Goal: Contribute content: Add original content to the website for others to see

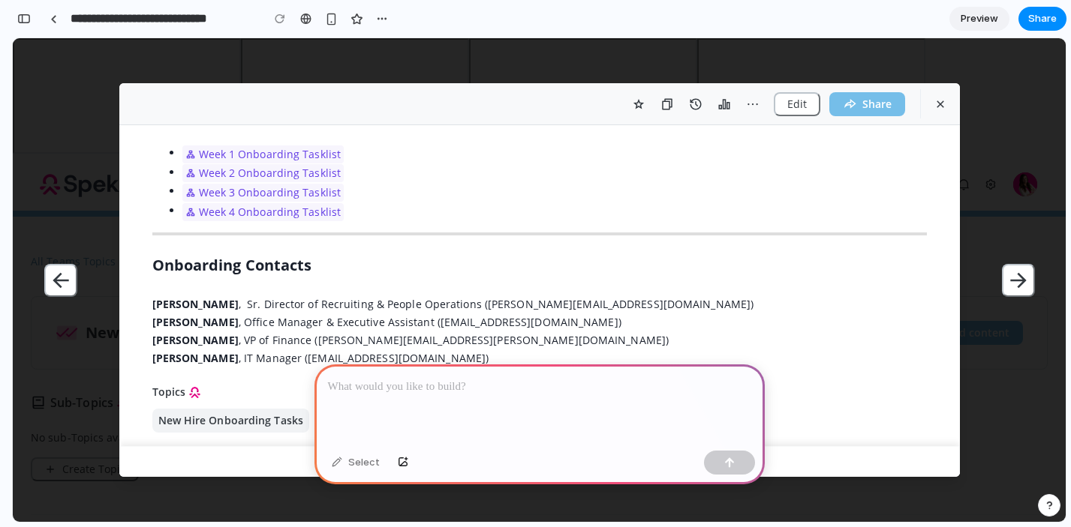
scroll to position [256, 0]
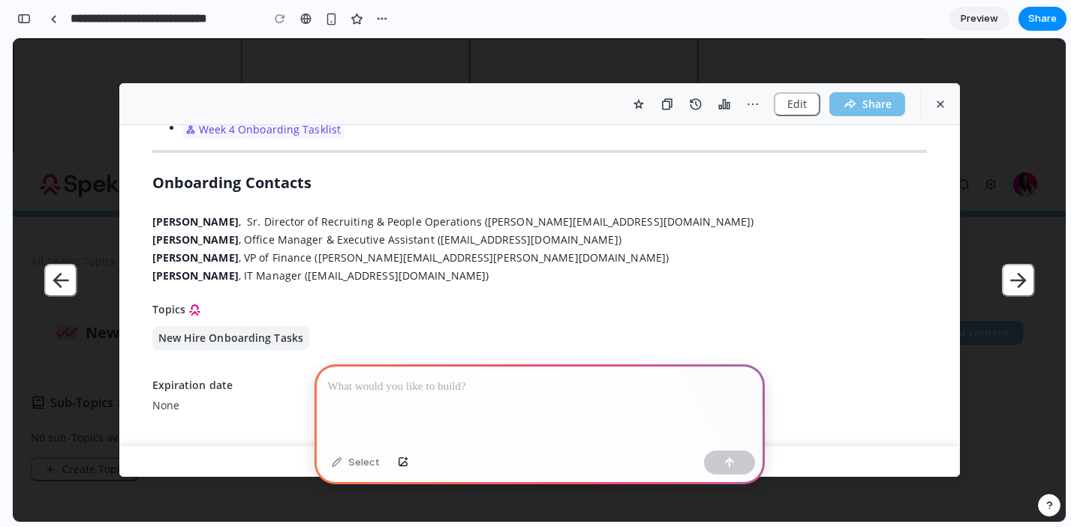
click at [474, 393] on p at bounding box center [539, 387] width 423 height 18
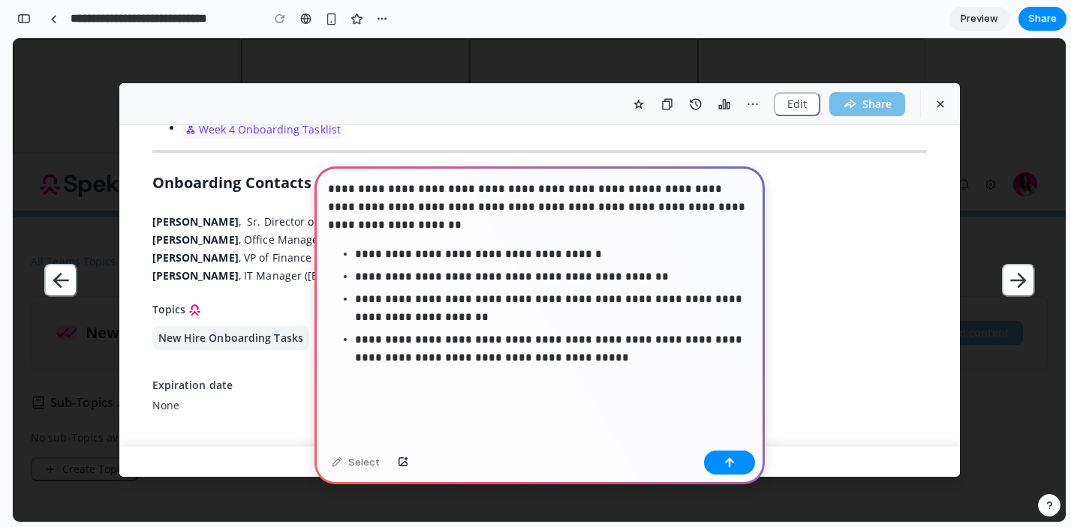
click at [661, 374] on div "**********" at bounding box center [539, 306] width 450 height 278
click at [724, 464] on div "button" at bounding box center [729, 463] width 11 height 11
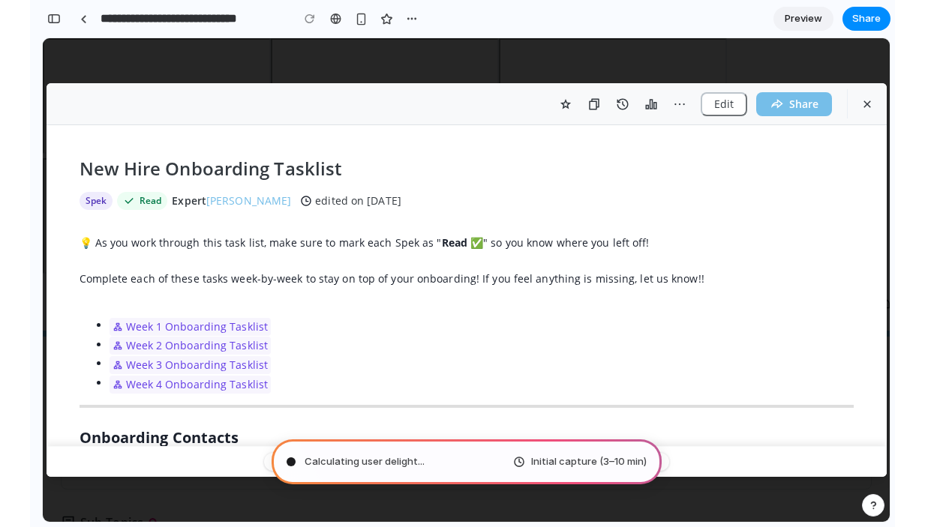
scroll to position [185, 0]
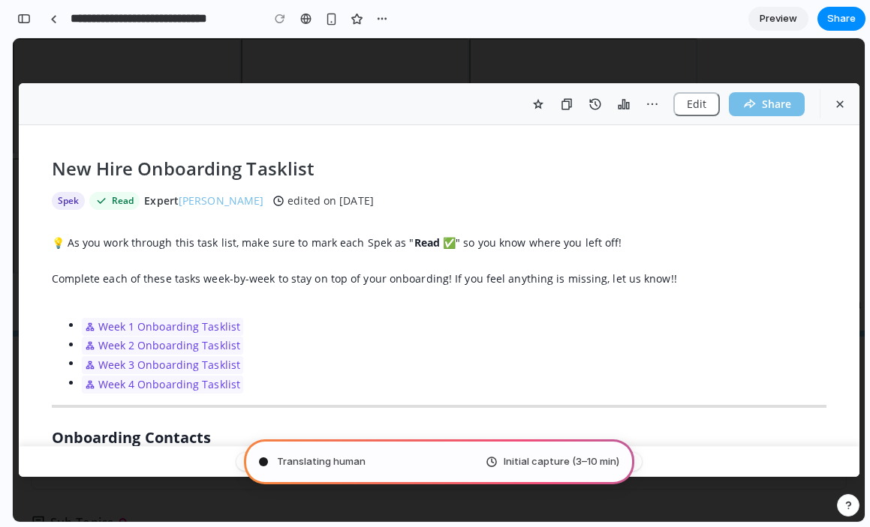
type input "**********"
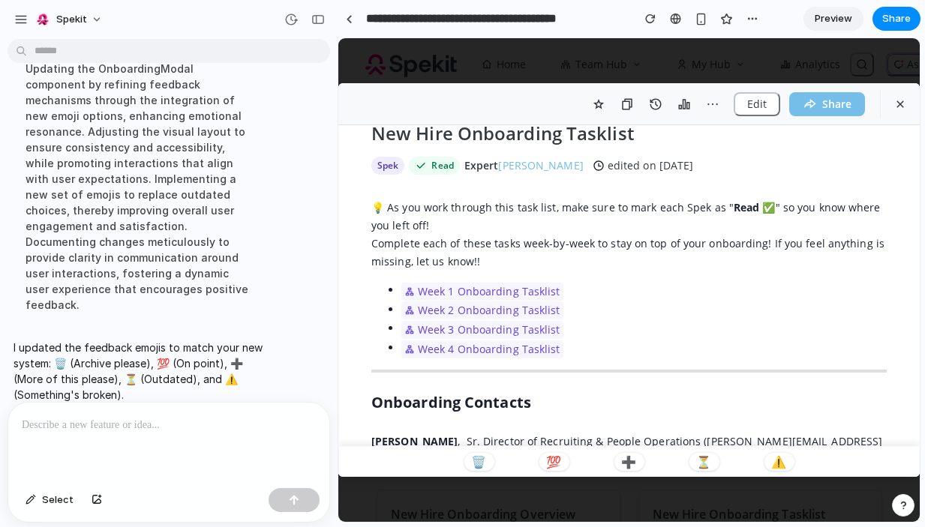
scroll to position [36, 0]
click at [350, 21] on div at bounding box center [349, 19] width 7 height 8
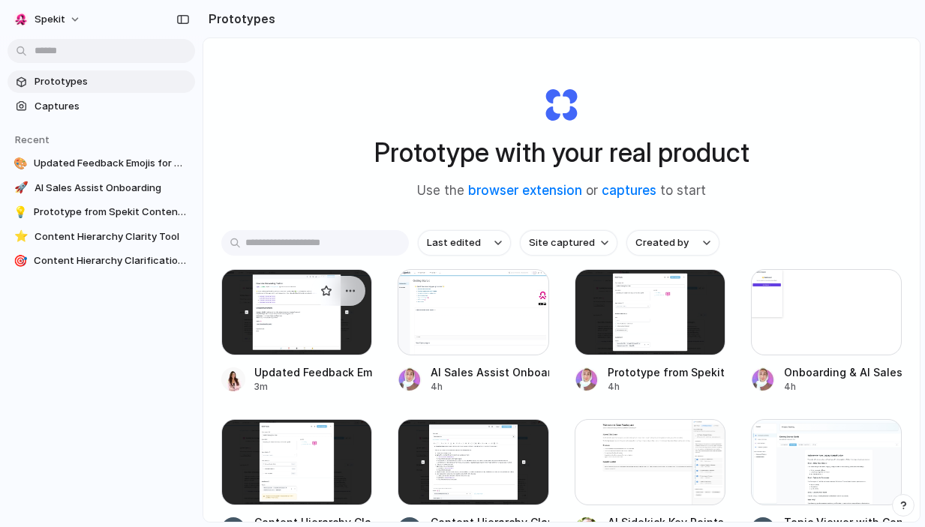
click at [314, 299] on div at bounding box center [338, 291] width 54 height 30
click at [287, 316] on div at bounding box center [296, 312] width 151 height 86
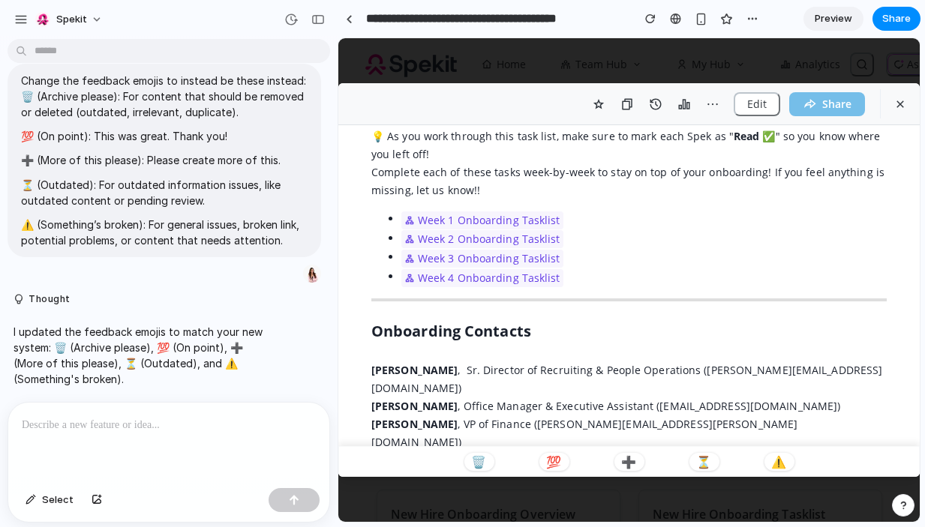
scroll to position [104, 0]
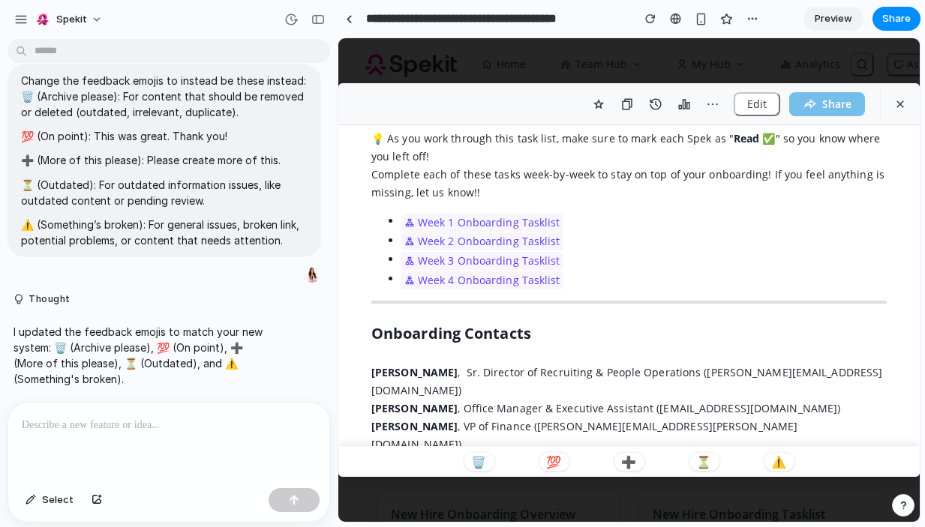
click at [837, 455] on div "🗑️ 💯 ➕ ⏳ ⚠️" at bounding box center [628, 462] width 581 height 32
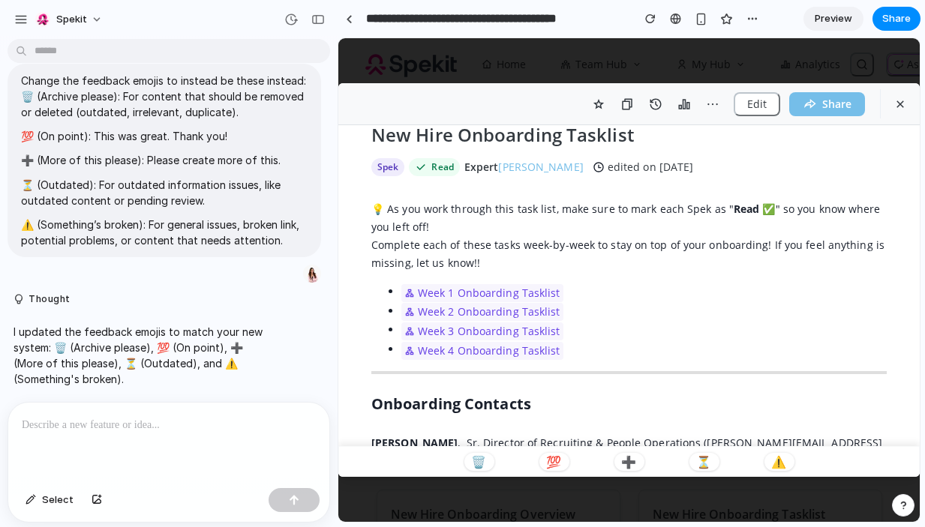
scroll to position [0, 0]
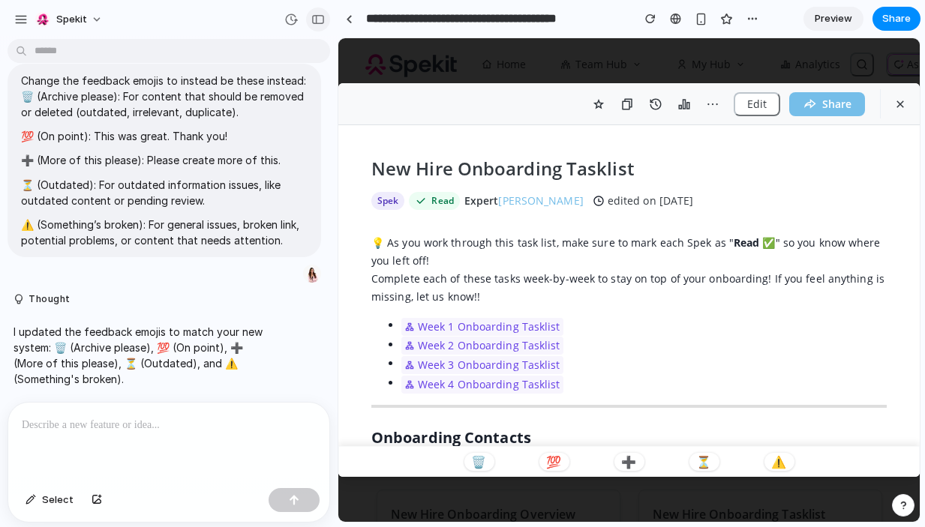
click at [317, 24] on div "button" at bounding box center [318, 19] width 14 height 11
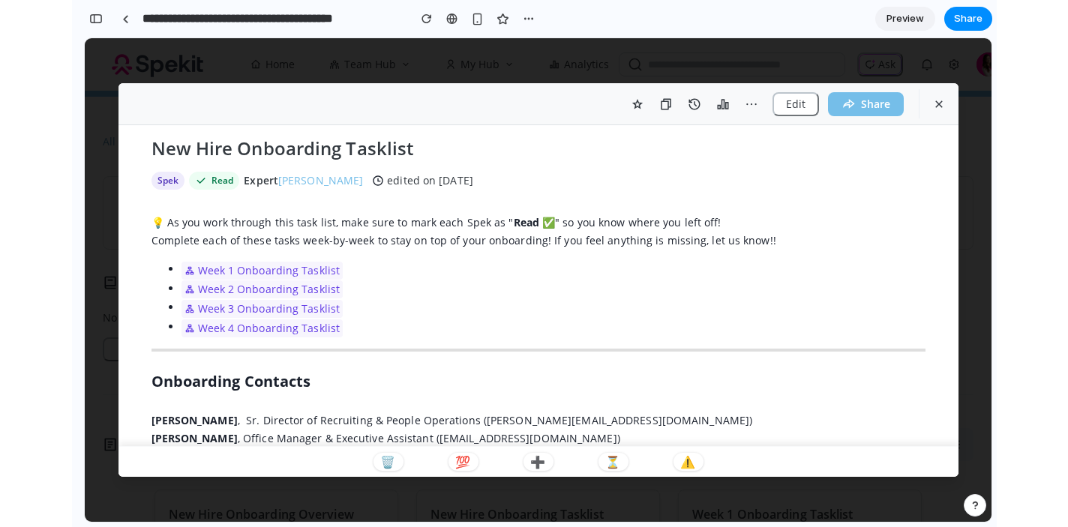
scroll to position [24, 0]
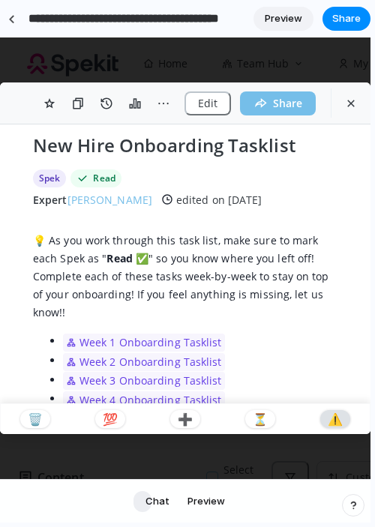
click at [339, 416] on p "⚠️" at bounding box center [335, 419] width 15 height 12
click at [266, 418] on div "⏳" at bounding box center [260, 419] width 30 height 18
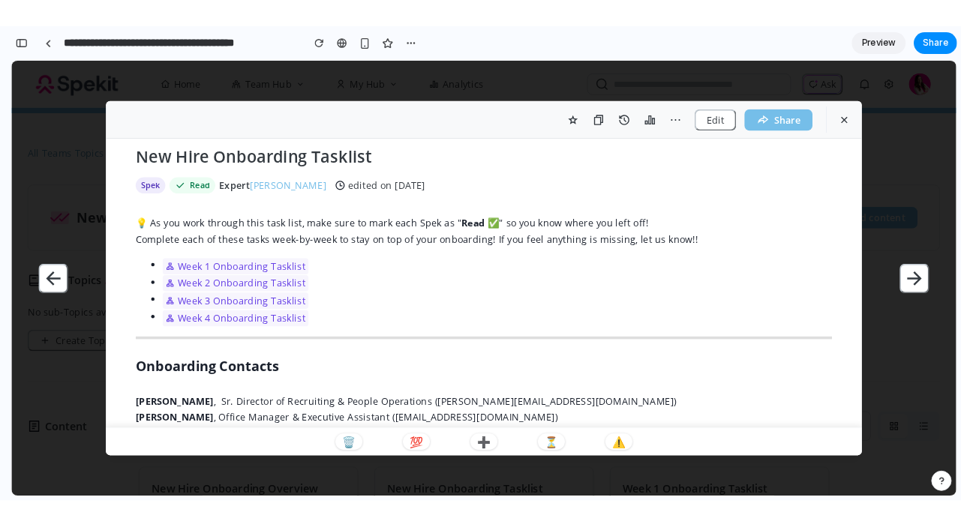
scroll to position [341, 0]
